Goal: Task Accomplishment & Management: Manage account settings

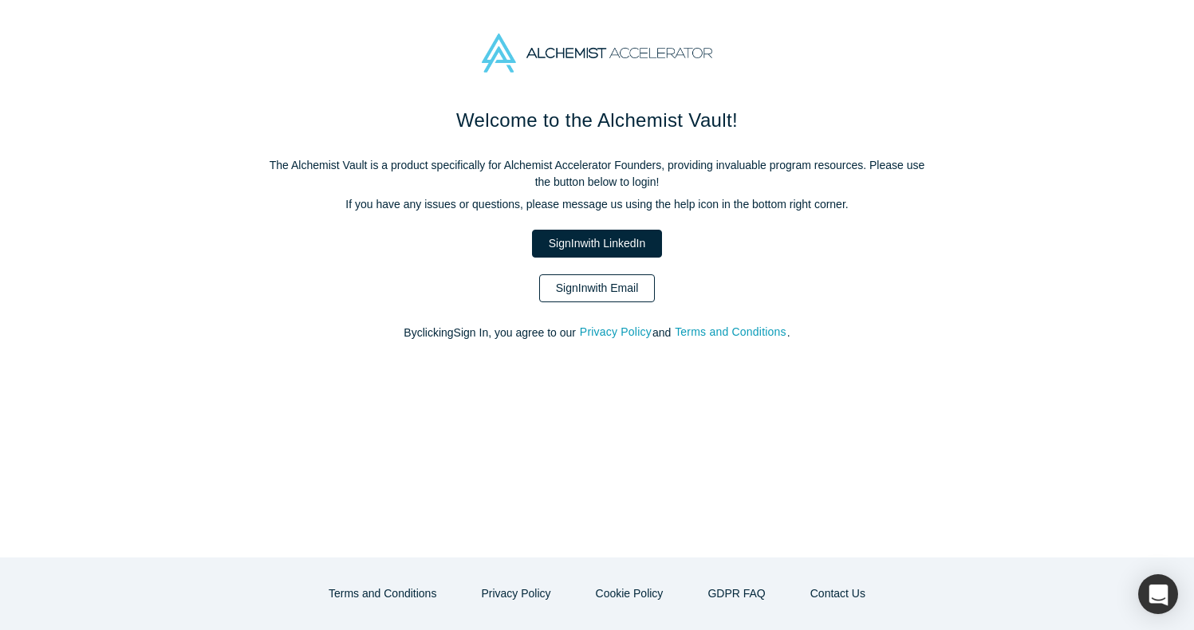
click at [549, 286] on link "Sign In with Email" at bounding box center [597, 288] width 116 height 28
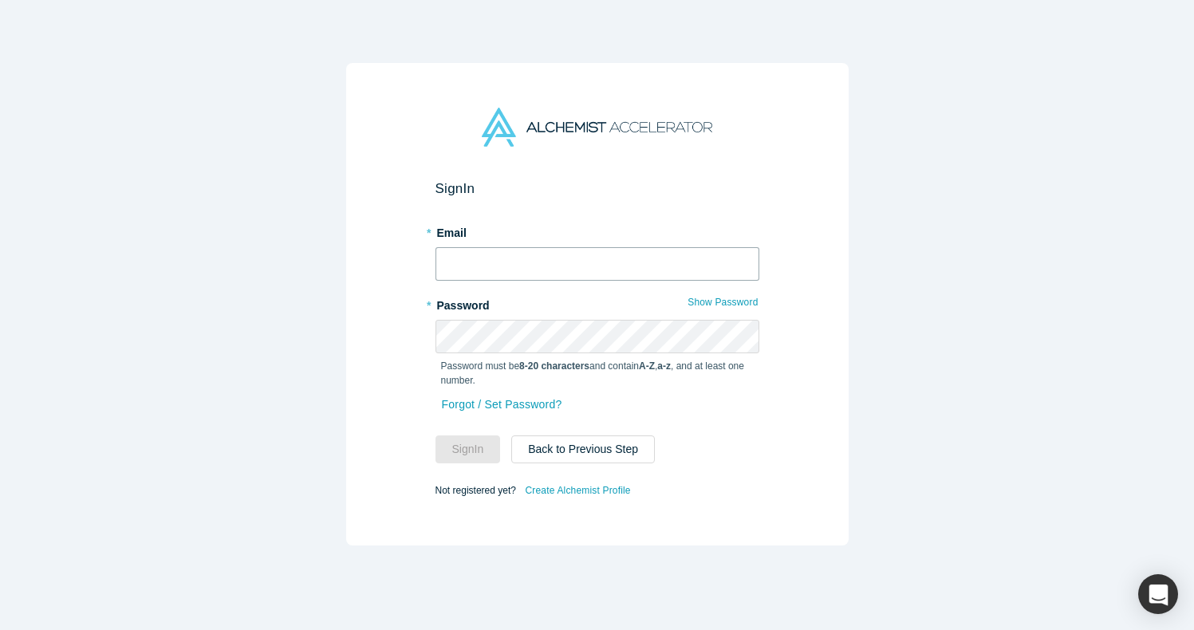
click at [521, 262] on input "text" at bounding box center [597, 263] width 324 height 33
type input "[EMAIL_ADDRESS][DOMAIN_NAME]"
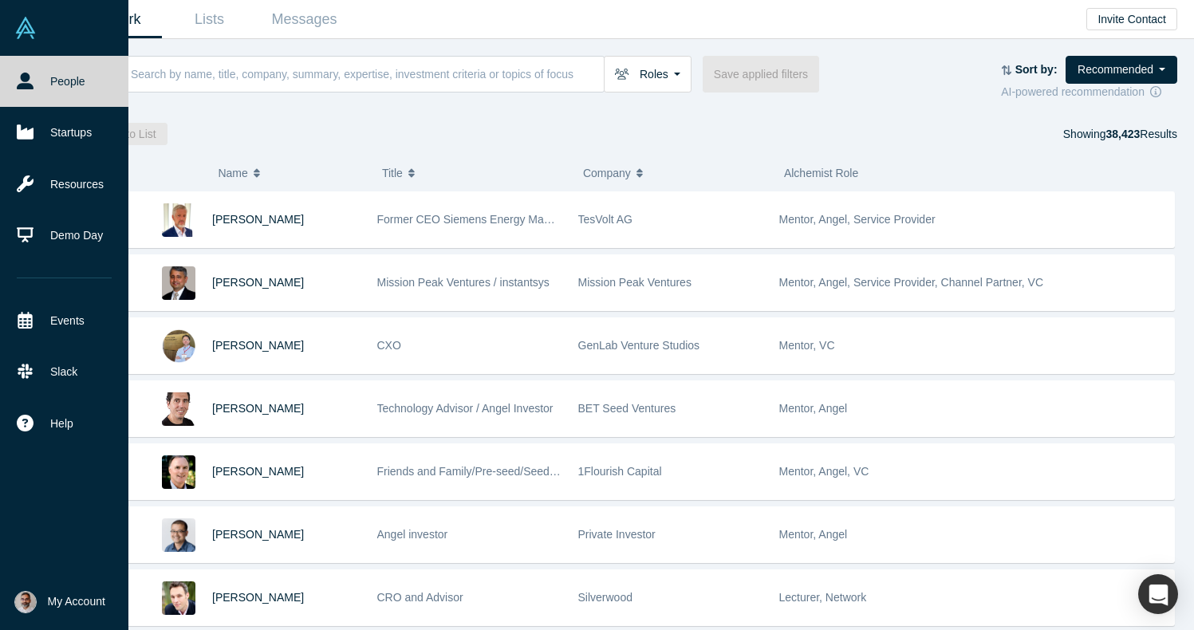
click at [87, 597] on span "My Account" at bounding box center [76, 601] width 57 height 17
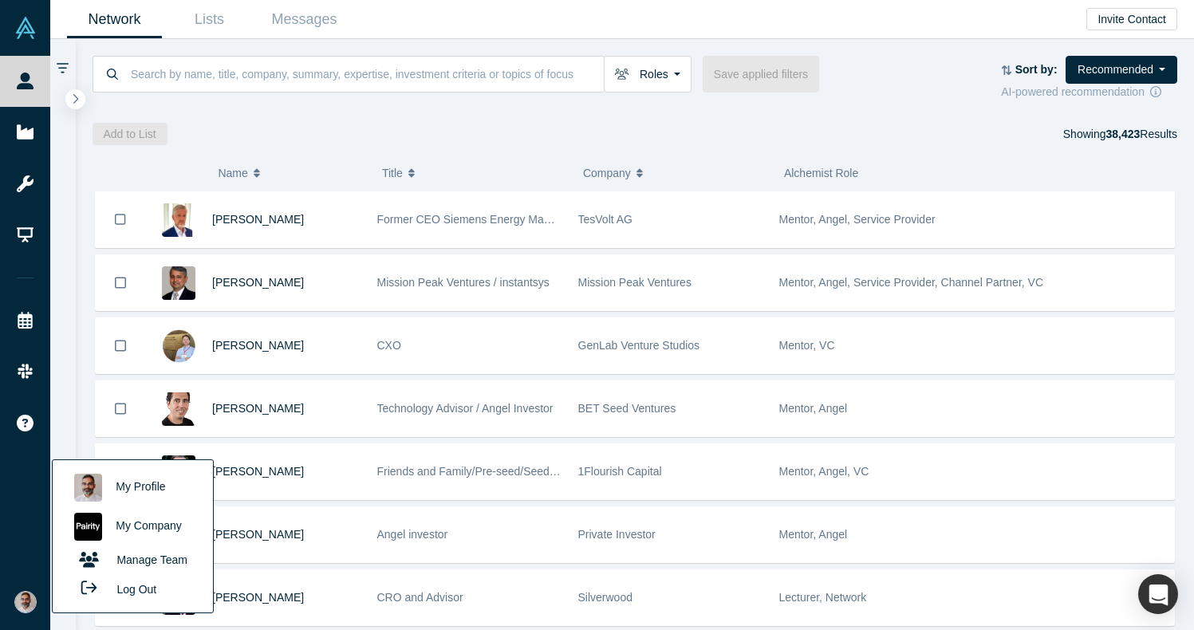
click at [133, 520] on link "My Company" at bounding box center [132, 526] width 132 height 39
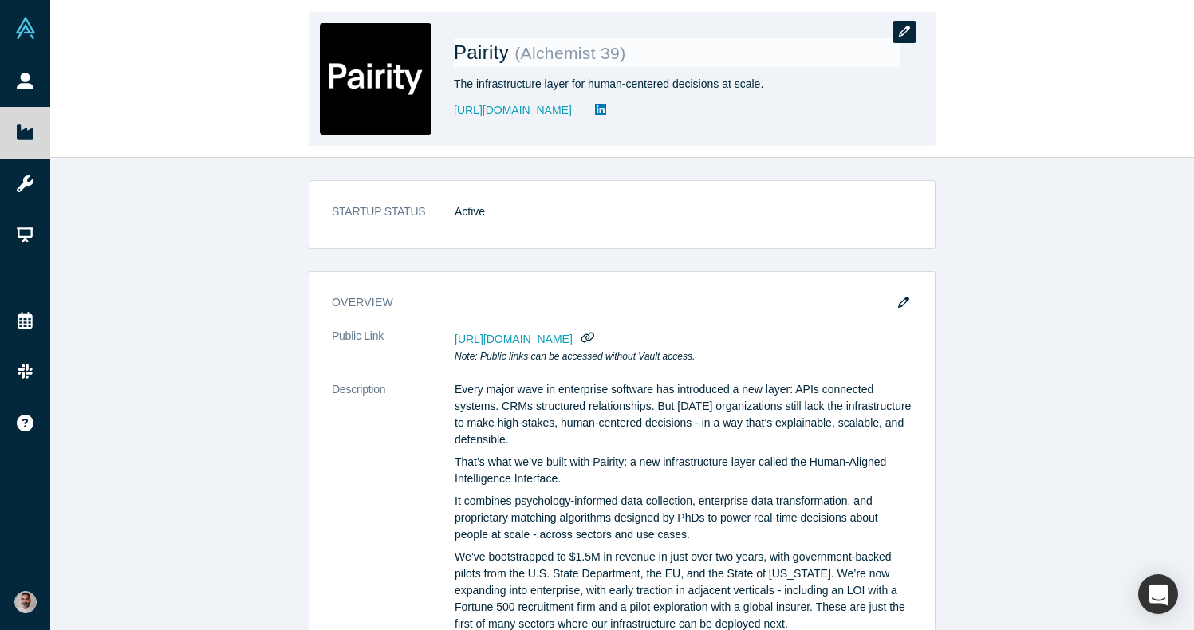
click at [902, 29] on icon "button" at bounding box center [904, 31] width 11 height 11
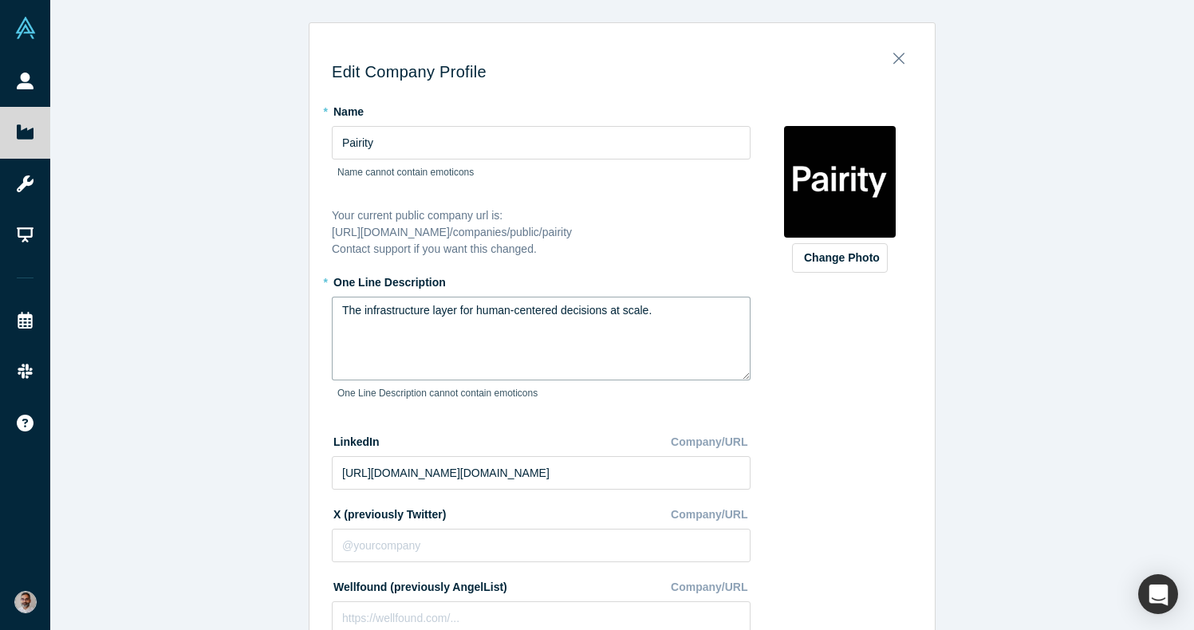
click at [564, 317] on textarea "The infrastructure layer for human-centered decisions at scale." at bounding box center [541, 339] width 419 height 84
paste textarea "Infrastructure for Human-Centered Decision Intelligence"
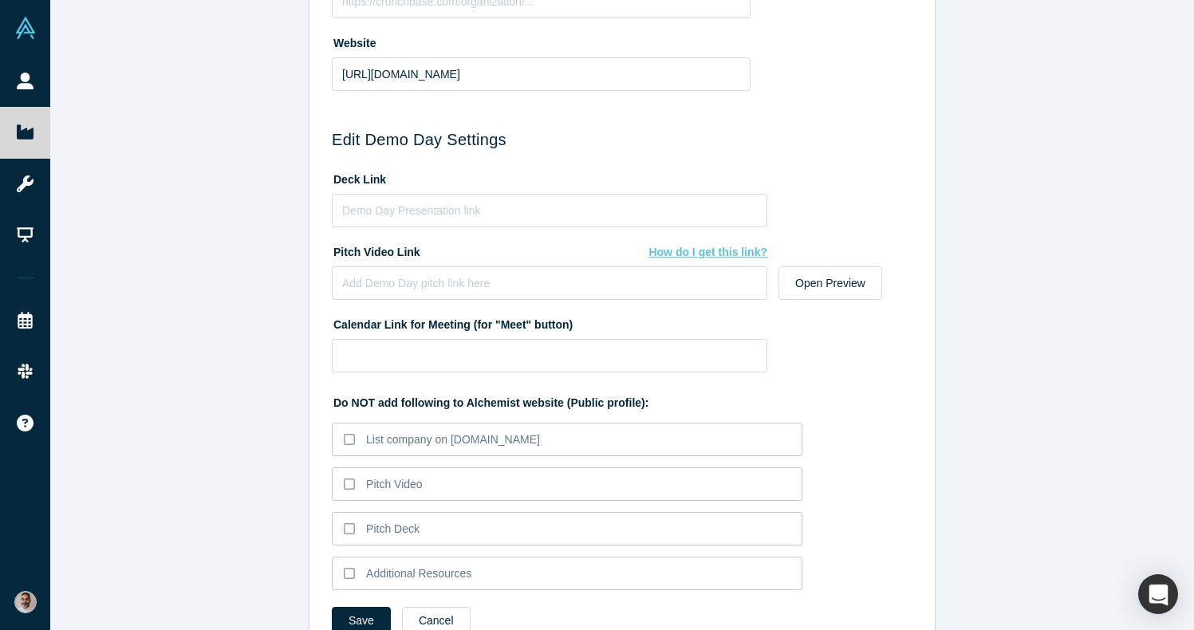
scroll to position [739, 0]
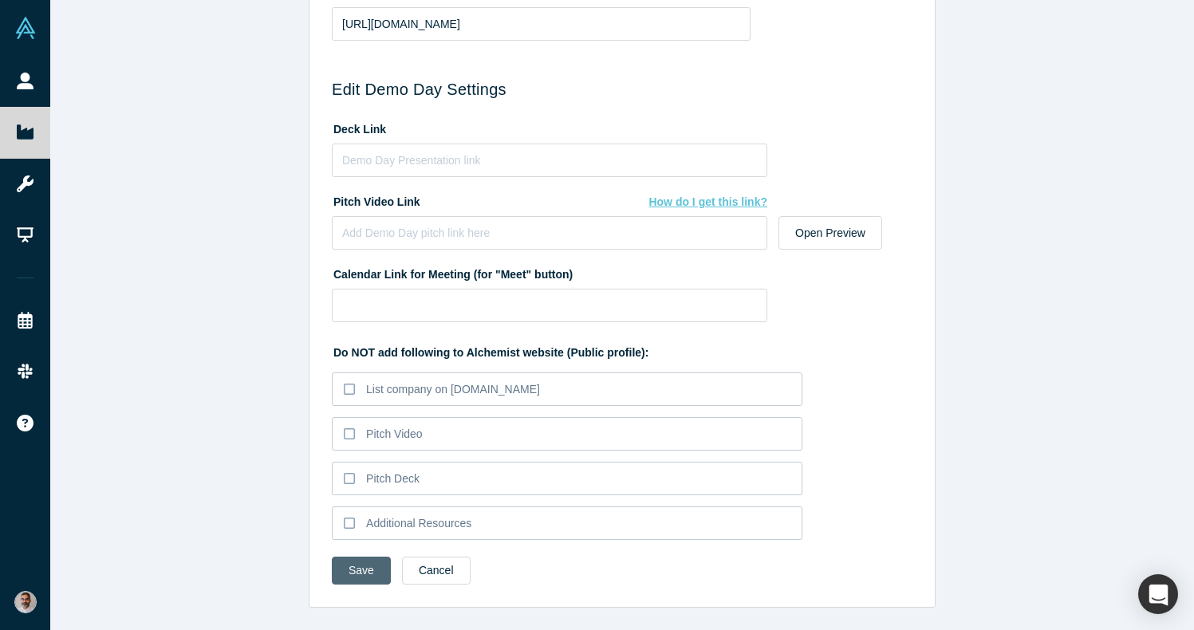
type textarea "Infrastructure for Human-Centered Decision Intelligence"
click at [364, 569] on button "Save" at bounding box center [361, 571] width 59 height 28
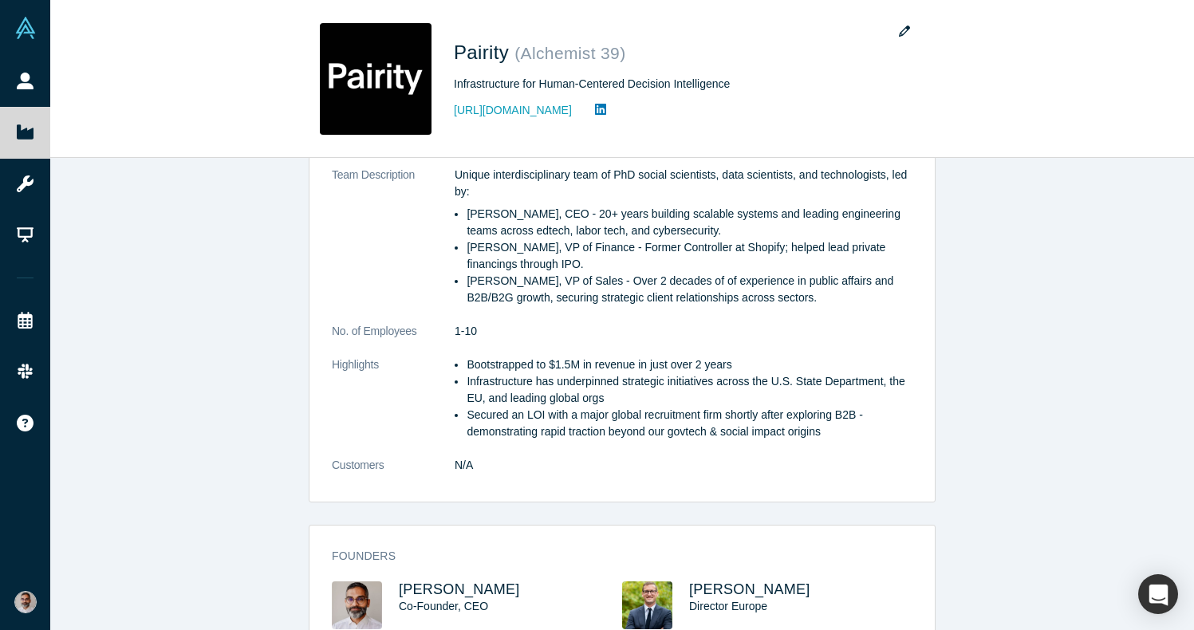
scroll to position [660, 0]
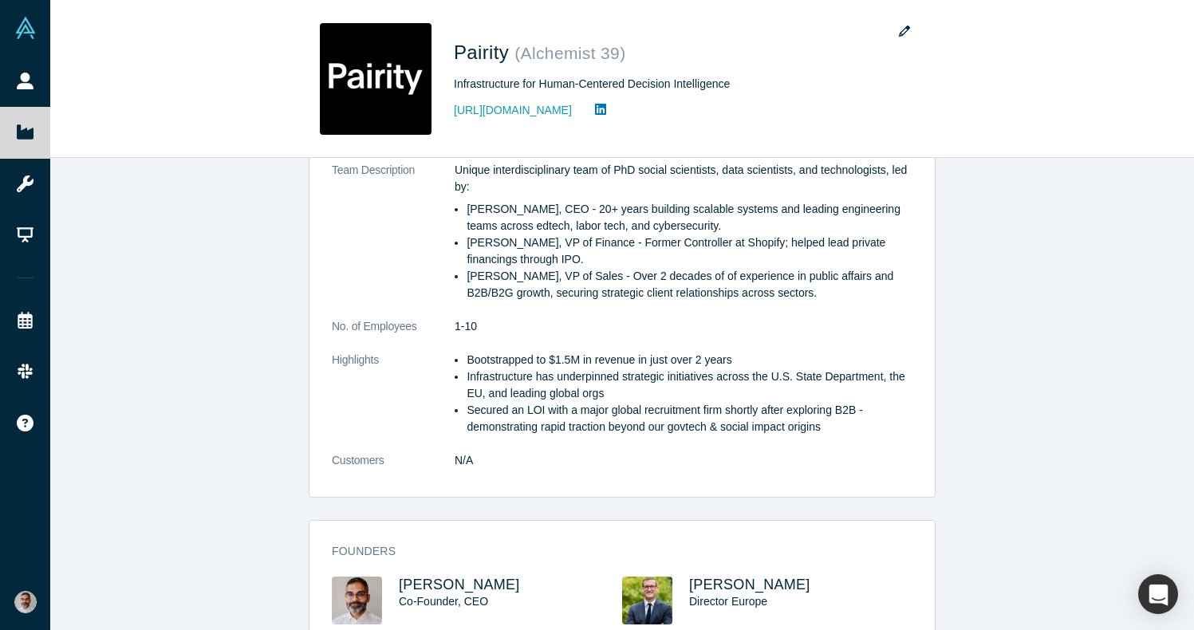
click at [1113, 336] on div "STARTUP STATUS Active overview Public Link https://vault.alchemistaccelerator.c…" at bounding box center [622, 394] width 1144 height 472
